Goal: Check status: Check status

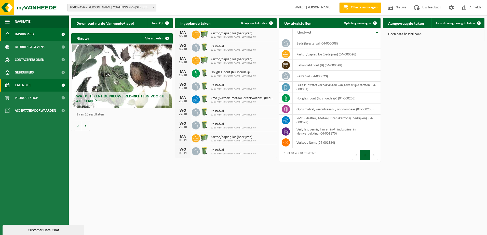
click at [24, 83] on span "Kalender" at bounding box center [23, 85] width 16 height 13
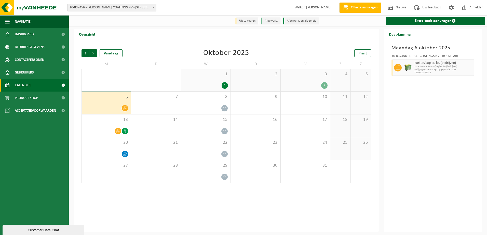
click at [324, 89] on div "2" at bounding box center [305, 85] width 44 height 7
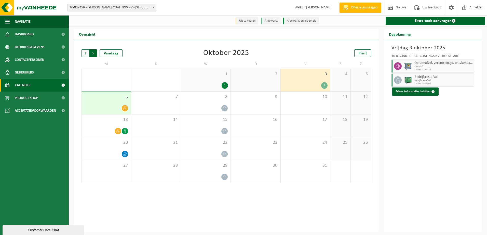
click at [85, 53] on span "Vorige" at bounding box center [85, 53] width 8 height 8
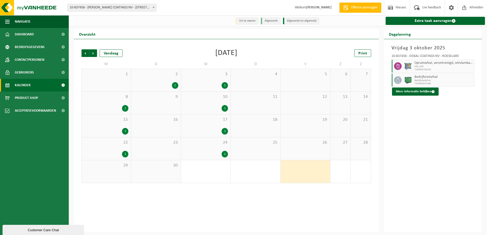
click at [173, 83] on div "1" at bounding box center [175, 85] width 6 height 7
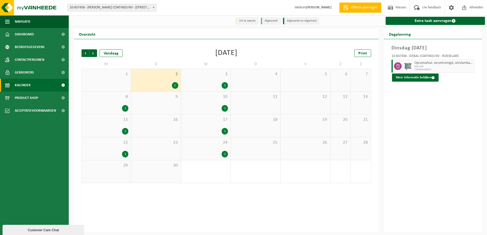
click at [172, 169] on div "30" at bounding box center [155, 171] width 49 height 23
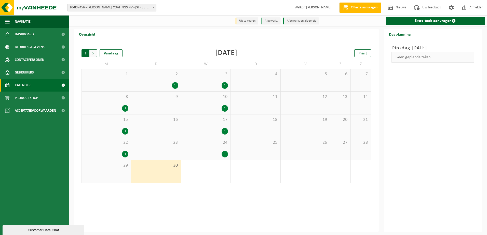
click at [94, 55] on span "Volgende" at bounding box center [93, 53] width 8 height 8
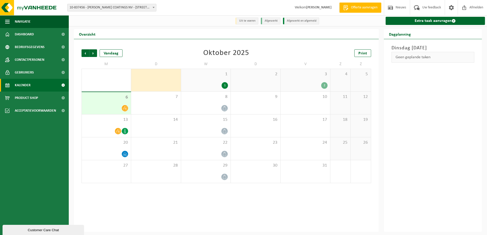
click at [224, 83] on div "1" at bounding box center [225, 85] width 6 height 7
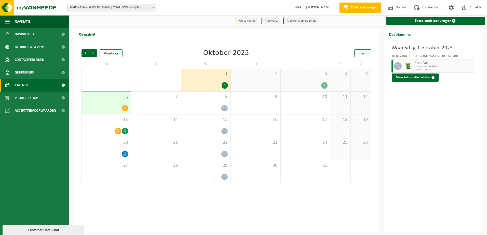
click at [322, 85] on div "2" at bounding box center [324, 85] width 6 height 7
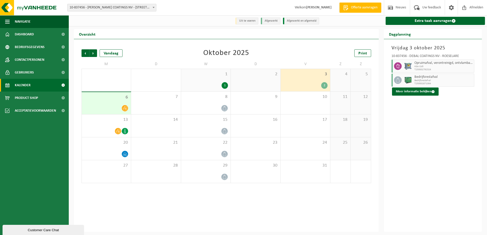
click at [421, 80] on span "Bedrijfsrestafval" at bounding box center [443, 80] width 59 height 3
drag, startPoint x: 421, startPoint y: 80, endPoint x: 406, endPoint y: 79, distance: 14.3
click at [407, 79] on img at bounding box center [408, 80] width 8 height 8
click at [123, 104] on div "6" at bounding box center [106, 103] width 49 height 22
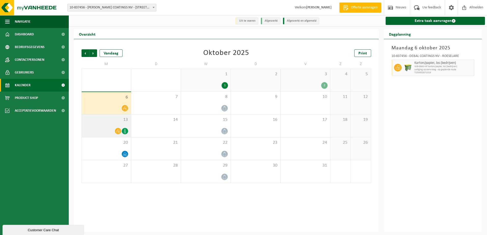
click at [119, 130] on icon at bounding box center [118, 131] width 4 height 4
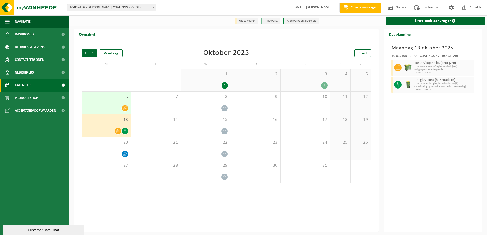
drag, startPoint x: 119, startPoint y: 130, endPoint x: 116, endPoint y: 108, distance: 21.9
click at [116, 108] on div at bounding box center [106, 108] width 44 height 7
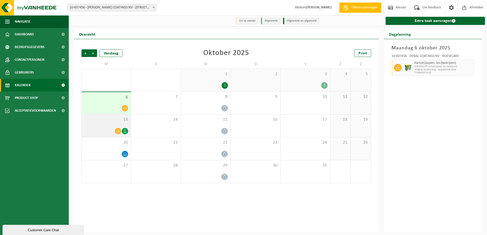
drag, startPoint x: 116, startPoint y: 108, endPoint x: 115, endPoint y: 130, distance: 22.2
click at [115, 130] on div at bounding box center [118, 131] width 7 height 7
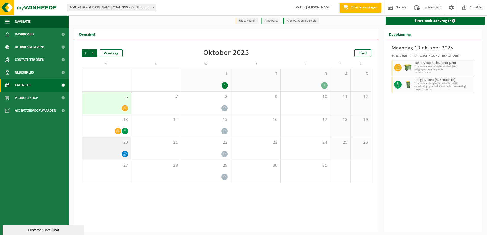
drag, startPoint x: 115, startPoint y: 130, endPoint x: 125, endPoint y: 154, distance: 26.0
click at [125, 154] on icon at bounding box center [125, 154] width 4 height 4
